Goal: Communication & Community: Answer question/provide support

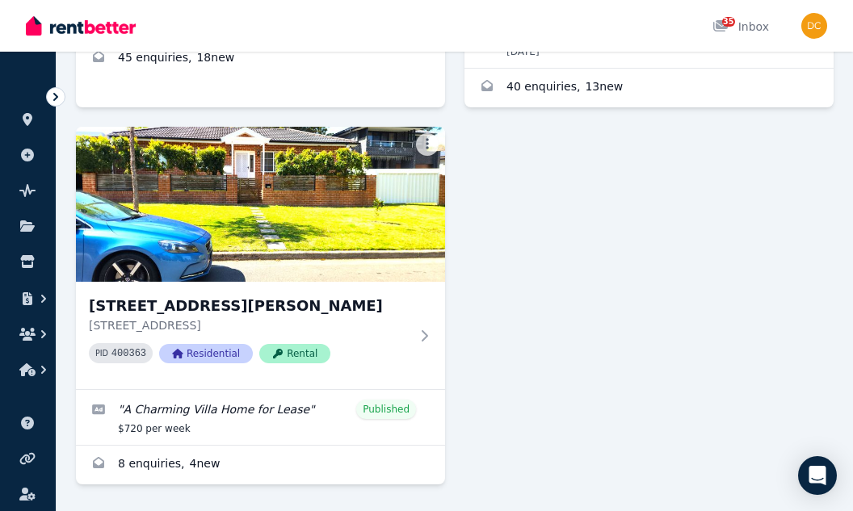
scroll to position [567, 0]
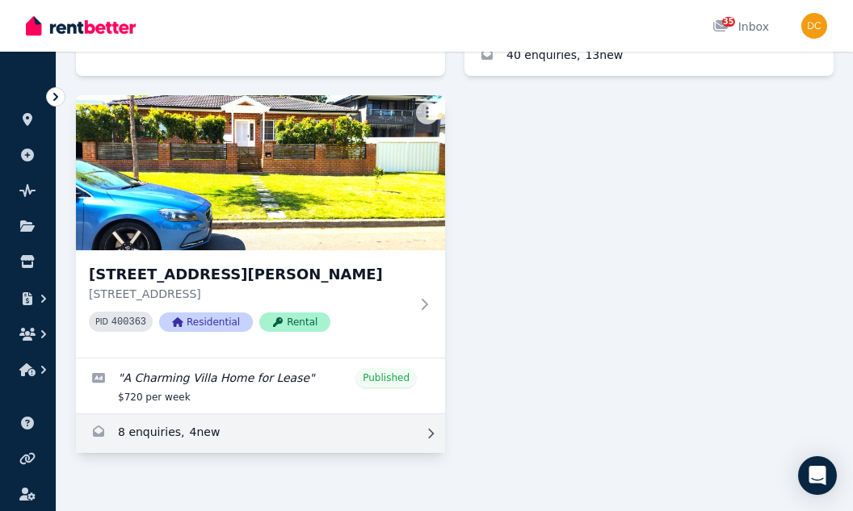
click at [129, 414] on link "Enquiries for 197 A Ray Rd, Epping" at bounding box center [260, 433] width 369 height 39
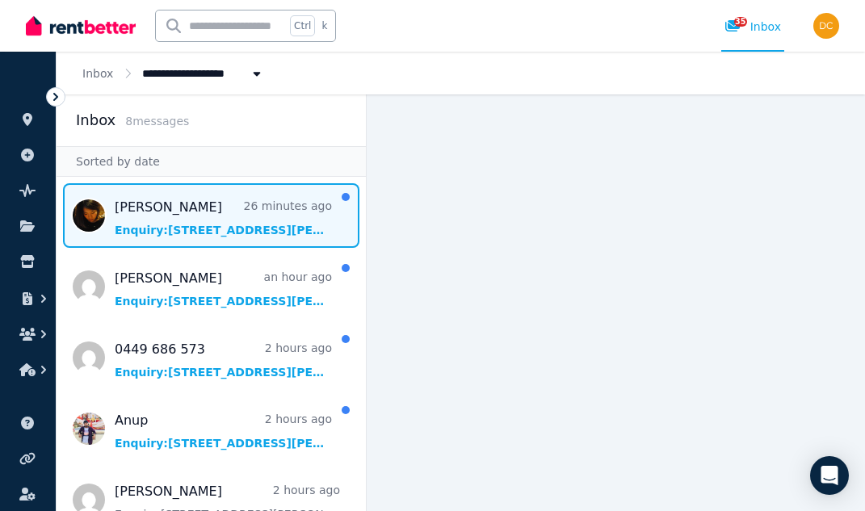
click at [157, 209] on span "Message list" at bounding box center [211, 215] width 309 height 65
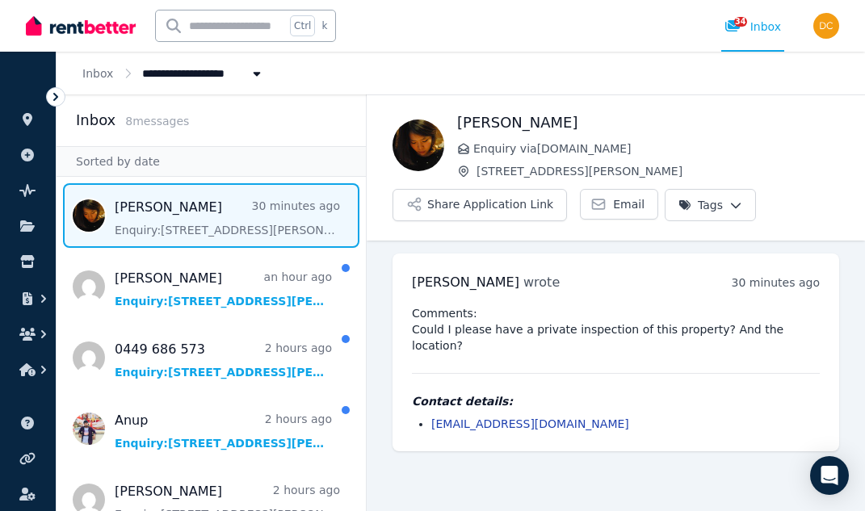
click at [514, 417] on link "[EMAIL_ADDRESS][DOMAIN_NAME]" at bounding box center [530, 423] width 198 height 13
click at [613, 204] on span "Email" at bounding box center [628, 204] width 31 height 16
click at [613, 206] on span "Email" at bounding box center [628, 204] width 31 height 16
click at [716, 206] on html "**********" at bounding box center [432, 255] width 865 height 511
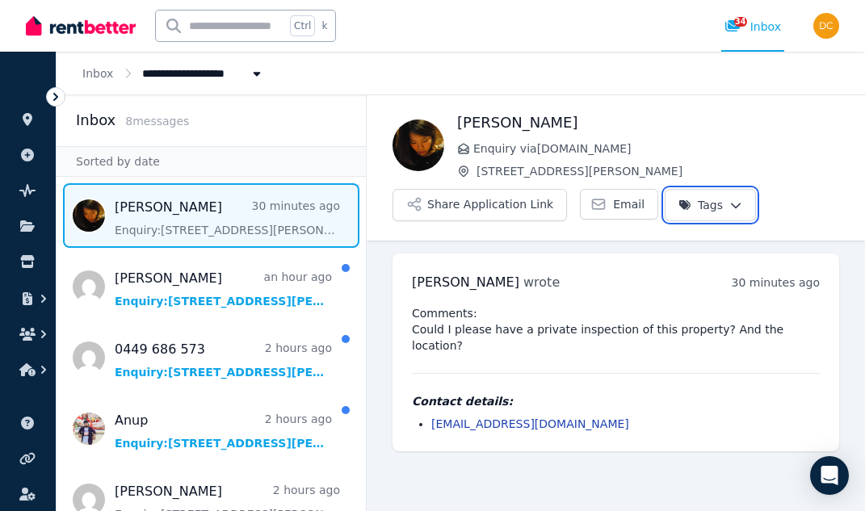
click at [484, 258] on html "**********" at bounding box center [432, 255] width 865 height 511
click at [619, 212] on link "Email" at bounding box center [619, 204] width 78 height 31
click at [438, 417] on link "[EMAIL_ADDRESS][DOMAIN_NAME]" at bounding box center [530, 423] width 198 height 13
click at [493, 417] on link "[EMAIL_ADDRESS][DOMAIN_NAME]" at bounding box center [530, 423] width 198 height 13
drag, startPoint x: 493, startPoint y: 407, endPoint x: 427, endPoint y: 451, distance: 79.3
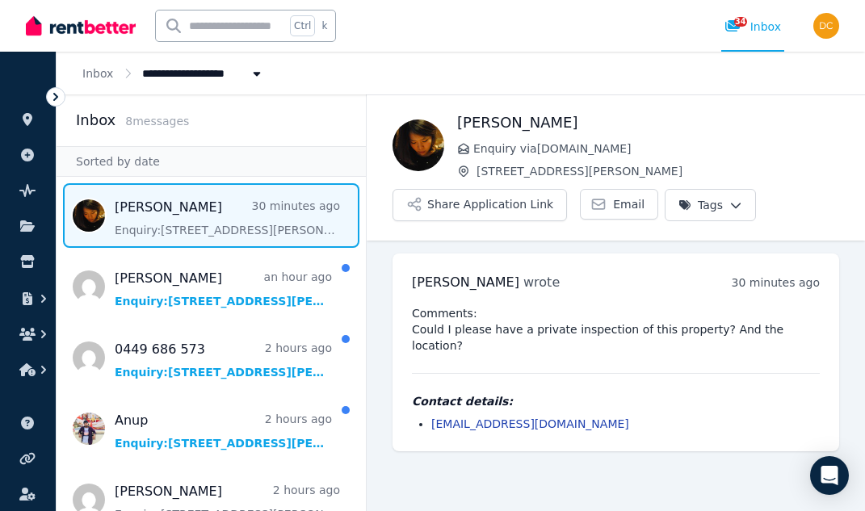
click at [427, 451] on main "Back [PERSON_NAME] Enquiry via [DOMAIN_NAME] [STREET_ADDRESS][PERSON_NAME] Shar…" at bounding box center [616, 302] width 498 height 417
click at [434, 417] on link "[EMAIL_ADDRESS][DOMAIN_NAME]" at bounding box center [530, 423] width 198 height 13
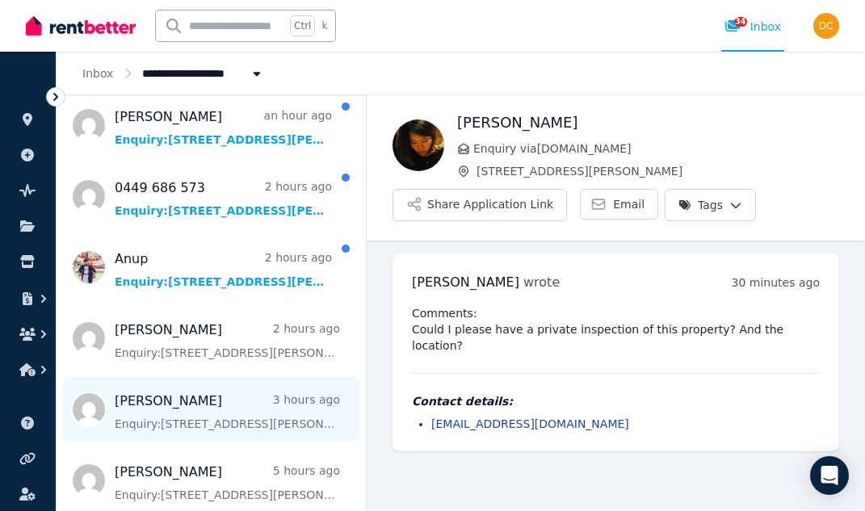
scroll to position [240, 0]
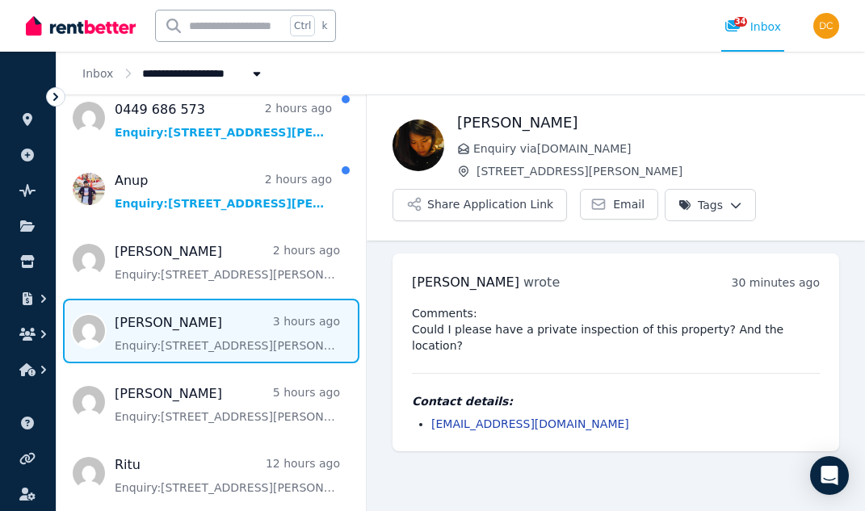
click at [178, 343] on span "Message list" at bounding box center [211, 331] width 309 height 65
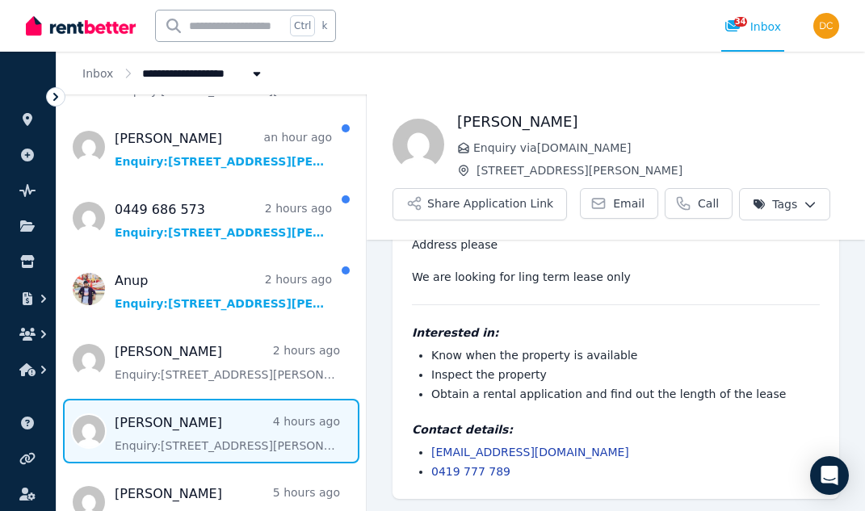
scroll to position [240, 0]
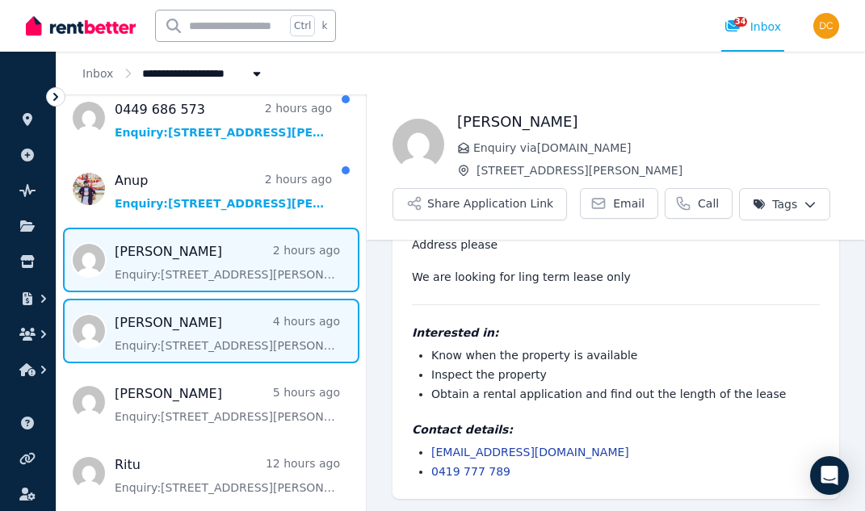
click at [196, 274] on span "Message list" at bounding box center [211, 260] width 309 height 65
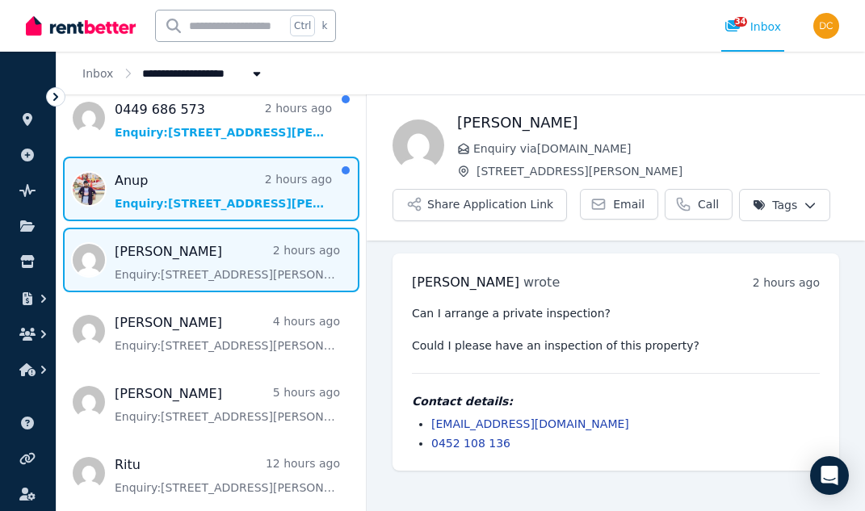
click at [211, 190] on span "Message list" at bounding box center [211, 189] width 309 height 65
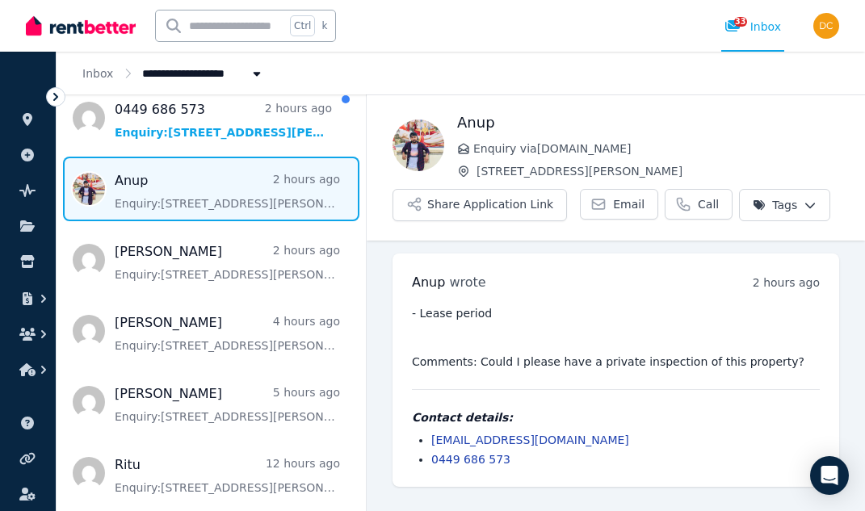
click at [418, 135] on img at bounding box center [418, 146] width 52 height 52
